Goal: Entertainment & Leisure: Consume media (video, audio)

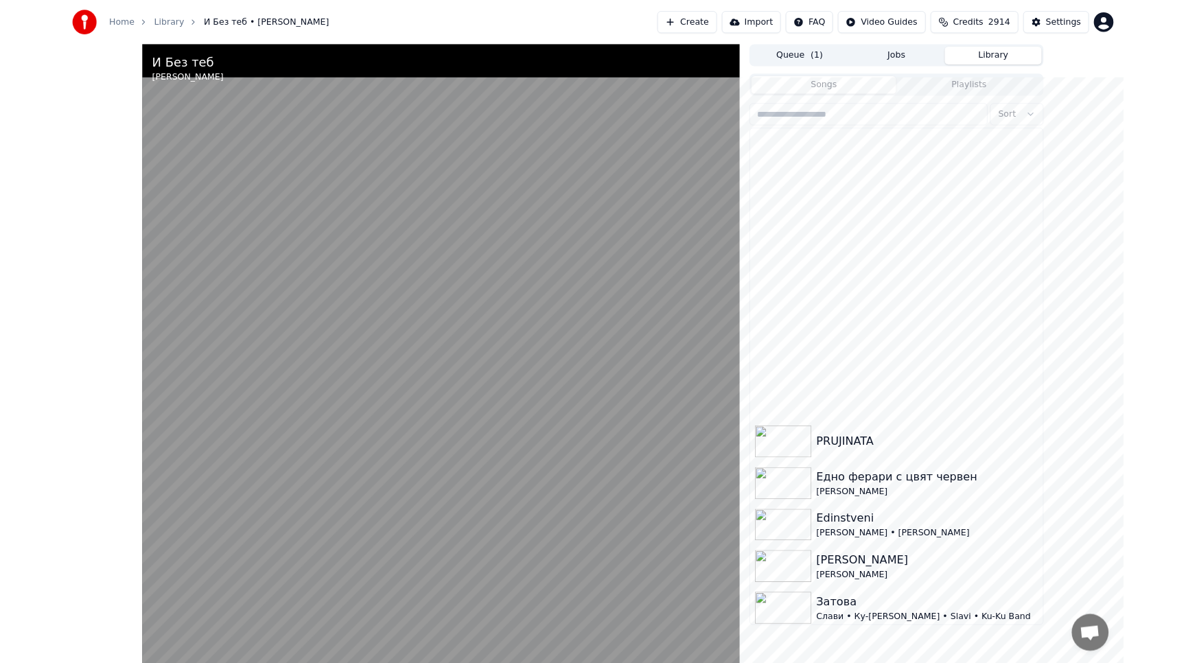
scroll to position [377, 0]
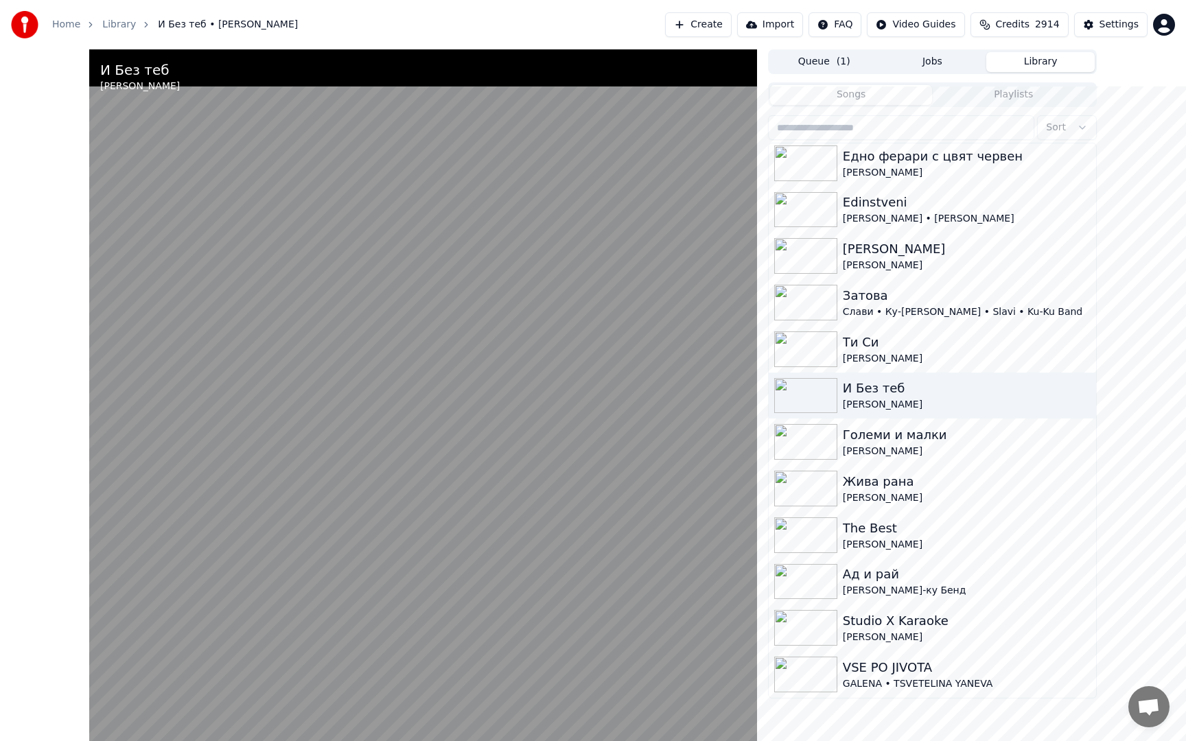
click at [757, 605] on video at bounding box center [423, 419] width 668 height 741
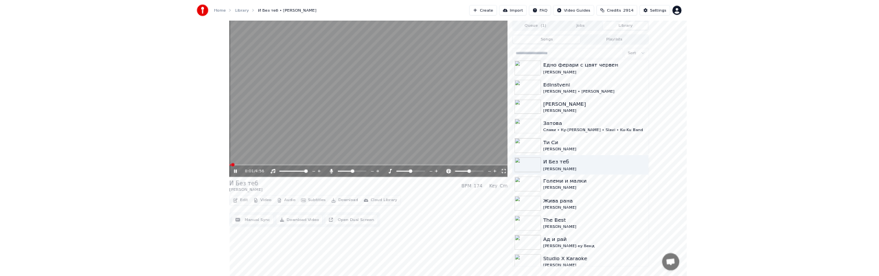
scroll to position [391, 0]
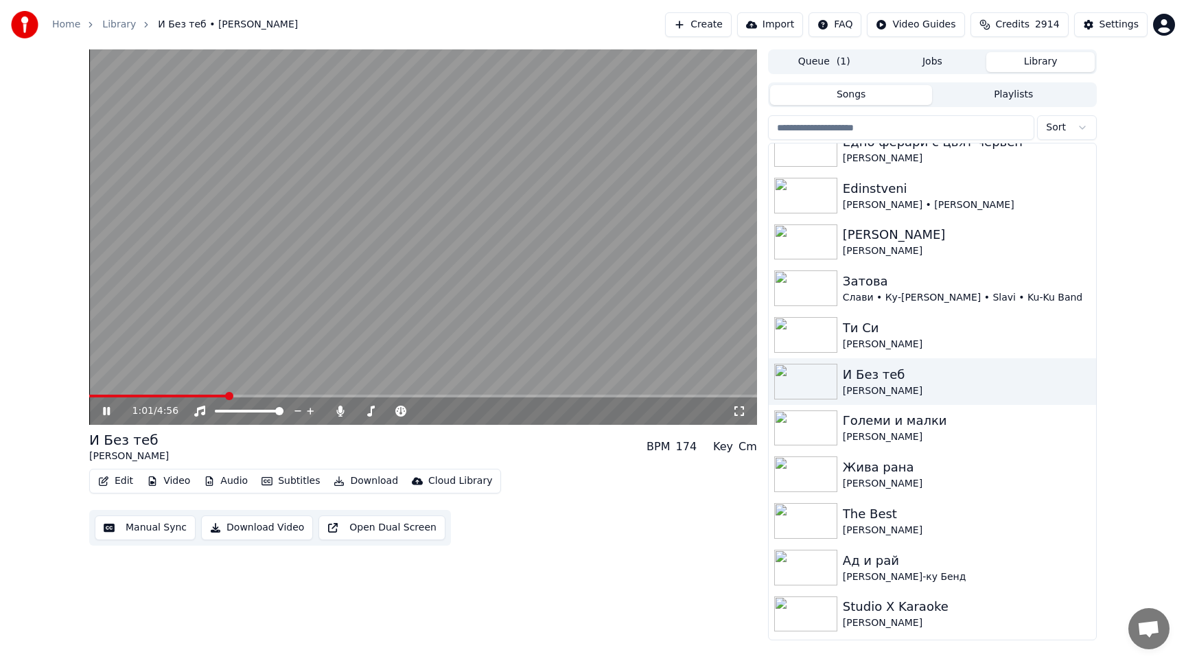
click at [110, 406] on icon at bounding box center [116, 411] width 32 height 11
click at [399, 526] on button "Open Dual Screen" at bounding box center [381, 527] width 127 height 25
click at [349, 543] on div "Manual Sync Download Video Close Dual Screen" at bounding box center [267, 528] width 357 height 36
click at [362, 528] on button "Close Dual Screen" at bounding box center [378, 527] width 121 height 25
click at [388, 527] on button "Open Dual Screen" at bounding box center [381, 527] width 127 height 25
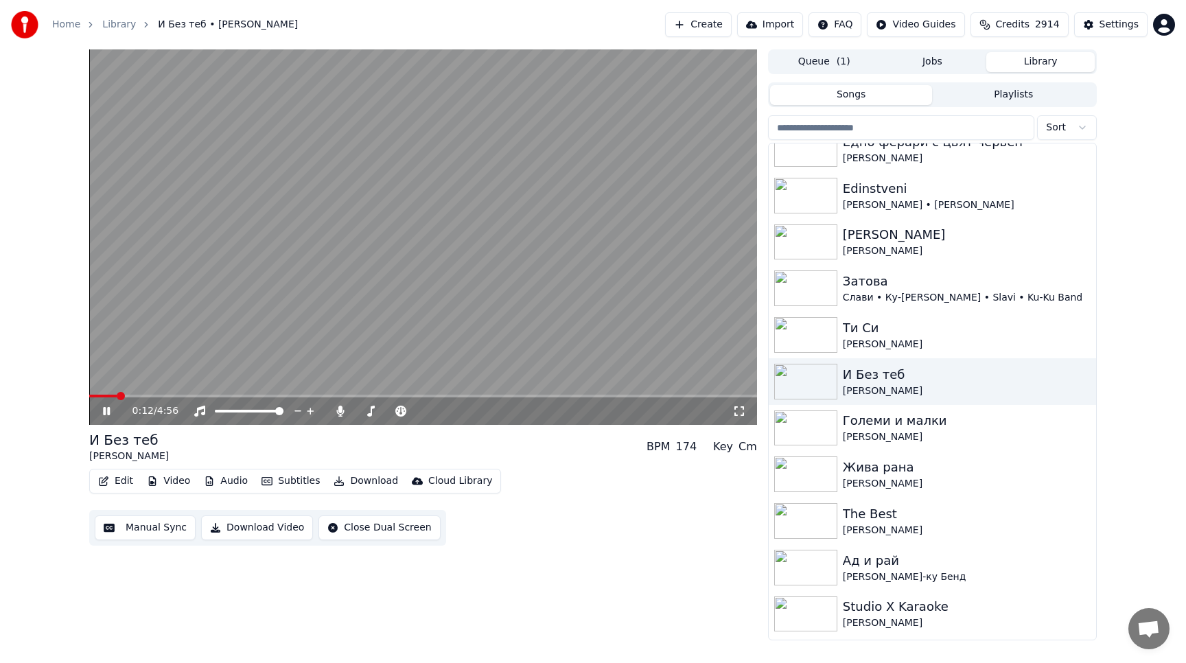
click at [102, 398] on div "0:12 / 4:56" at bounding box center [423, 410] width 668 height 27
click at [89, 395] on span at bounding box center [93, 396] width 8 height 8
click at [387, 409] on span at bounding box center [386, 411] width 8 height 8
